Goal: Information Seeking & Learning: Learn about a topic

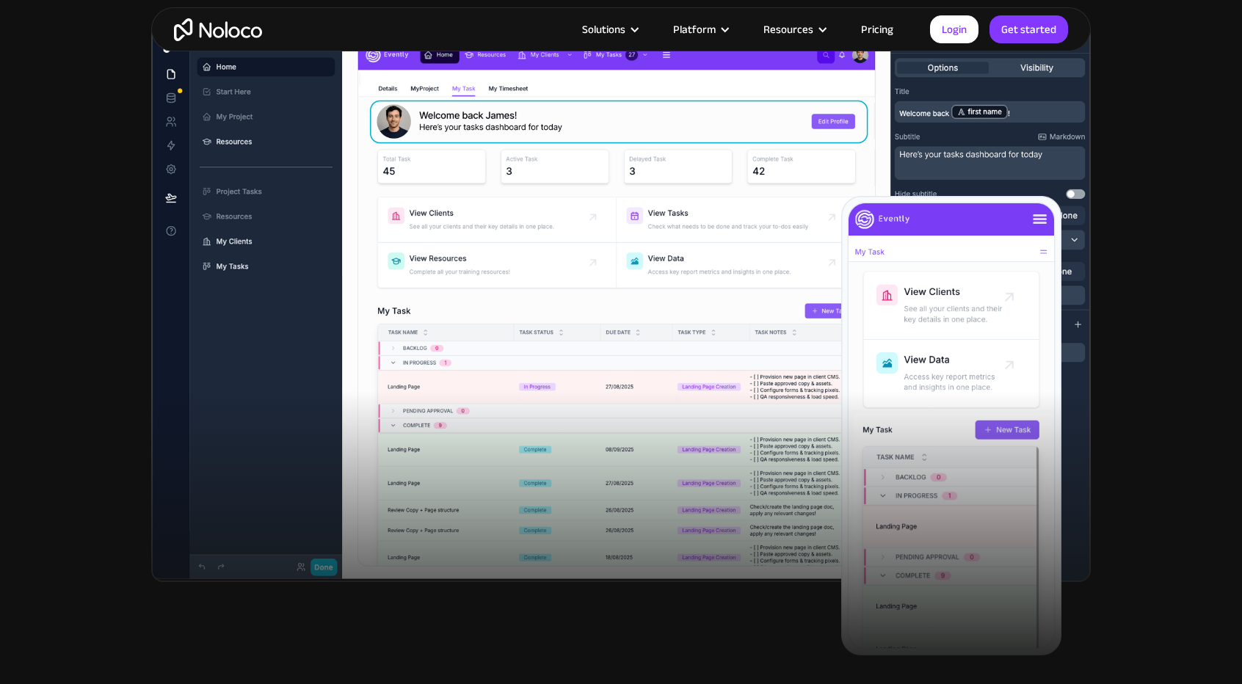
scroll to position [512, 0]
click at [882, 32] on link "Pricing" at bounding box center [877, 29] width 69 height 19
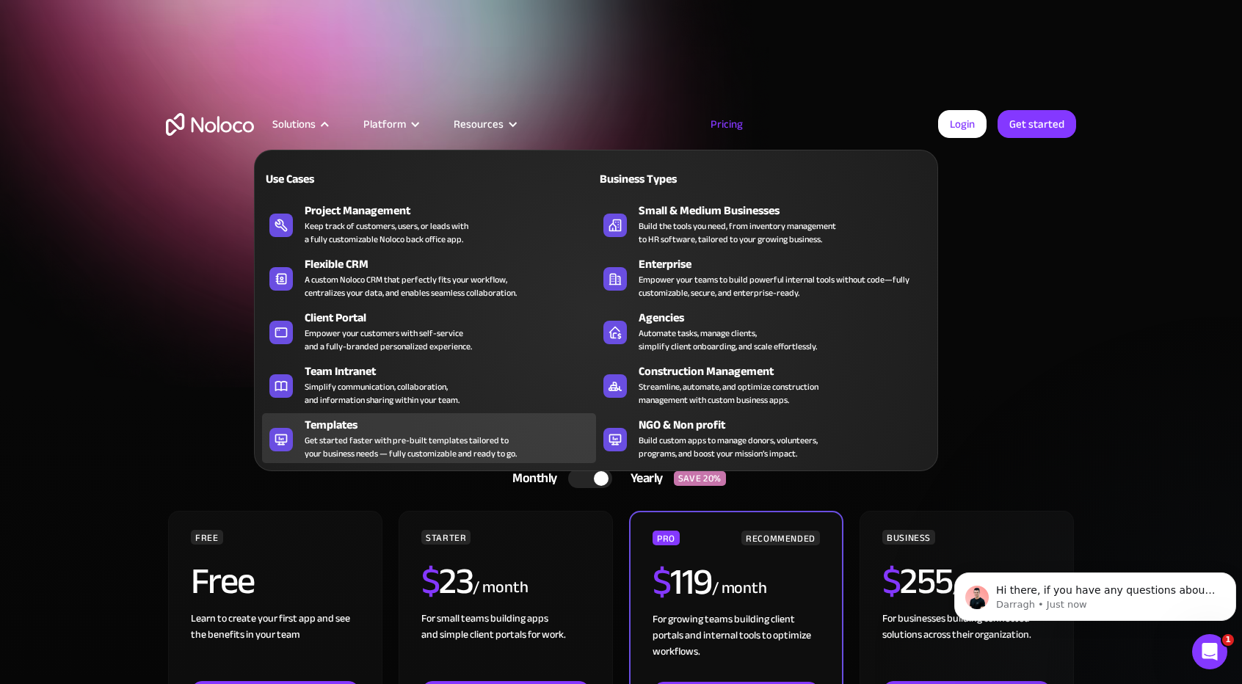
click at [363, 424] on div "Templates" at bounding box center [454, 425] width 298 height 18
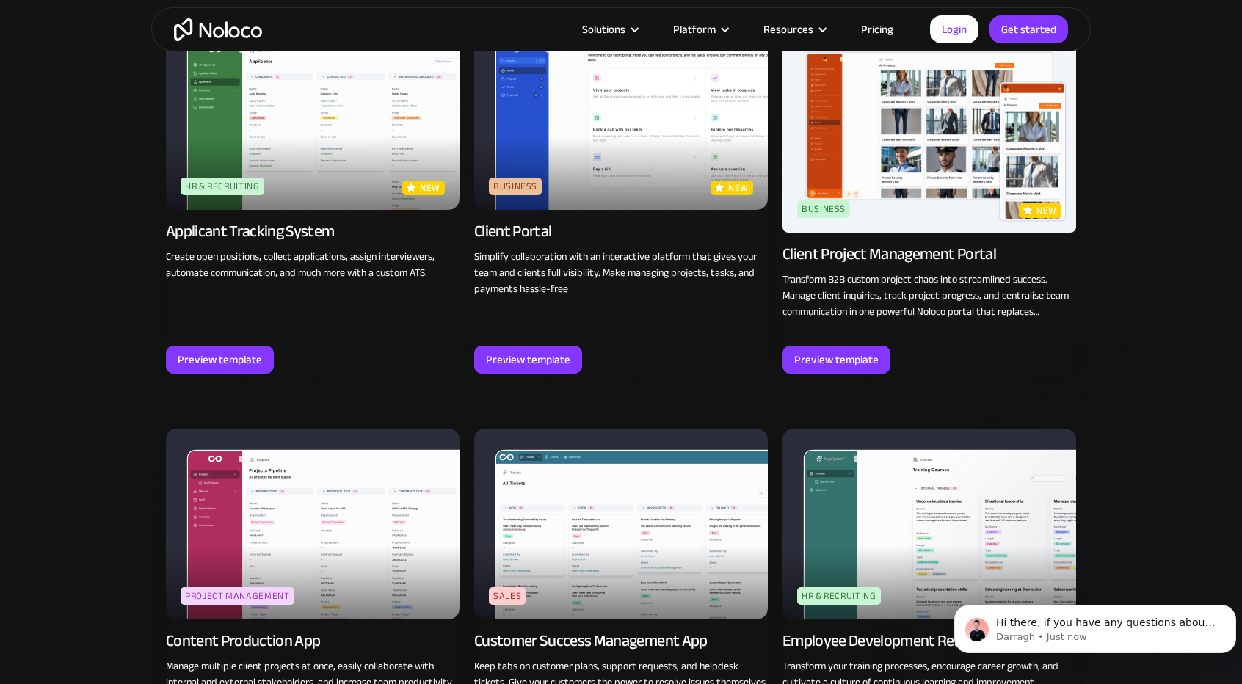
scroll to position [1198, 0]
